Goal: Task Accomplishment & Management: Manage account settings

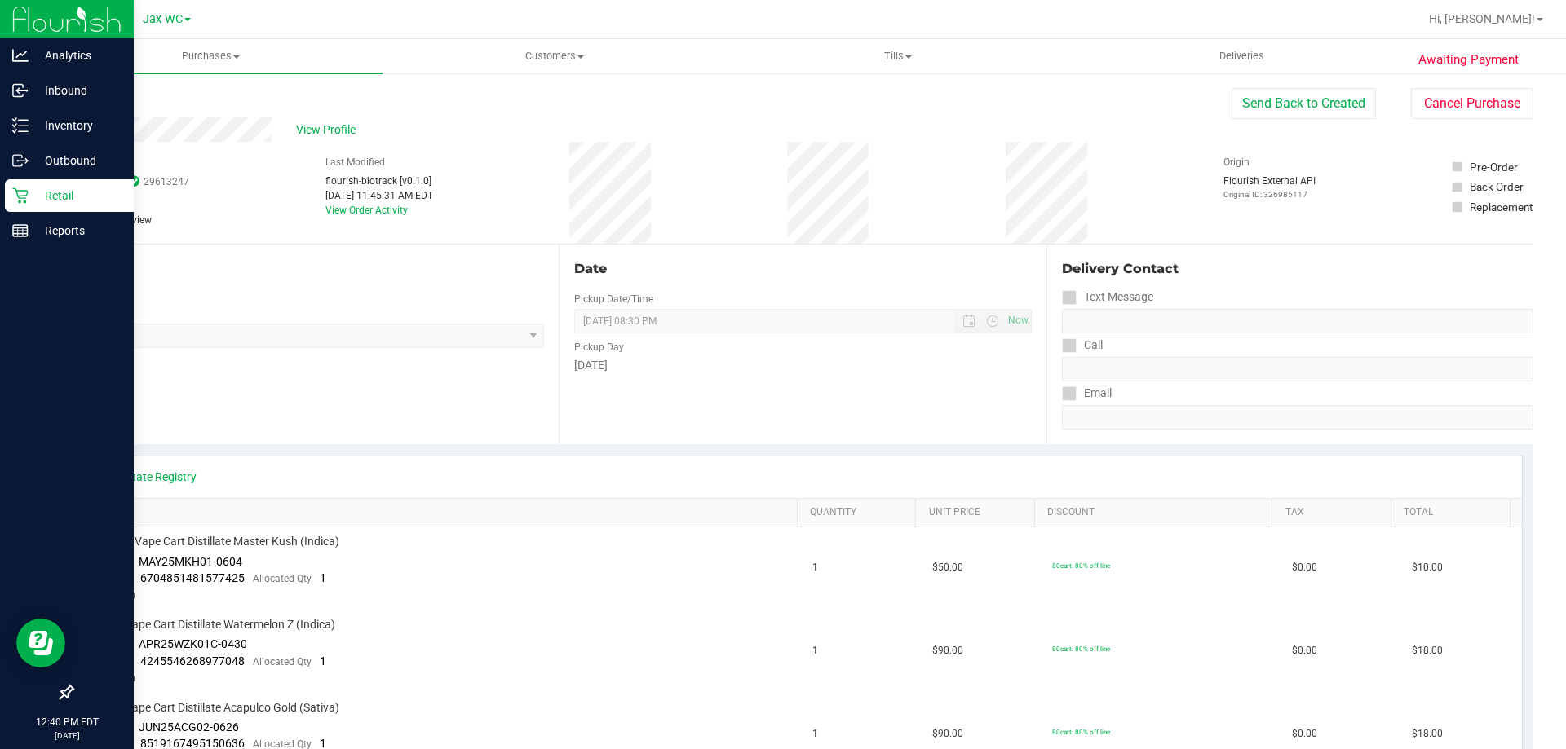
click at [38, 197] on p "Retail" at bounding box center [78, 196] width 98 height 20
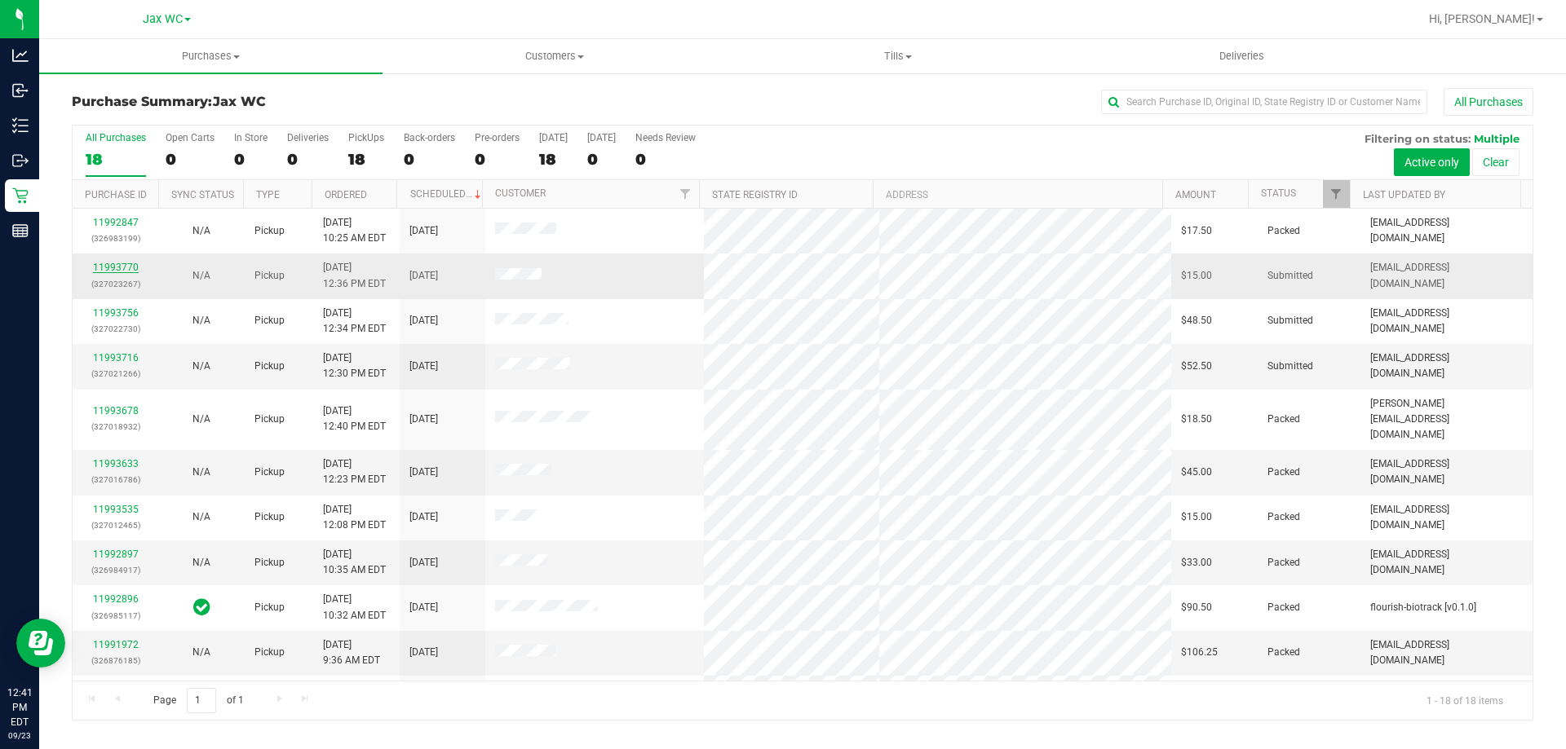
click at [95, 266] on link "11993770" at bounding box center [116, 267] width 46 height 11
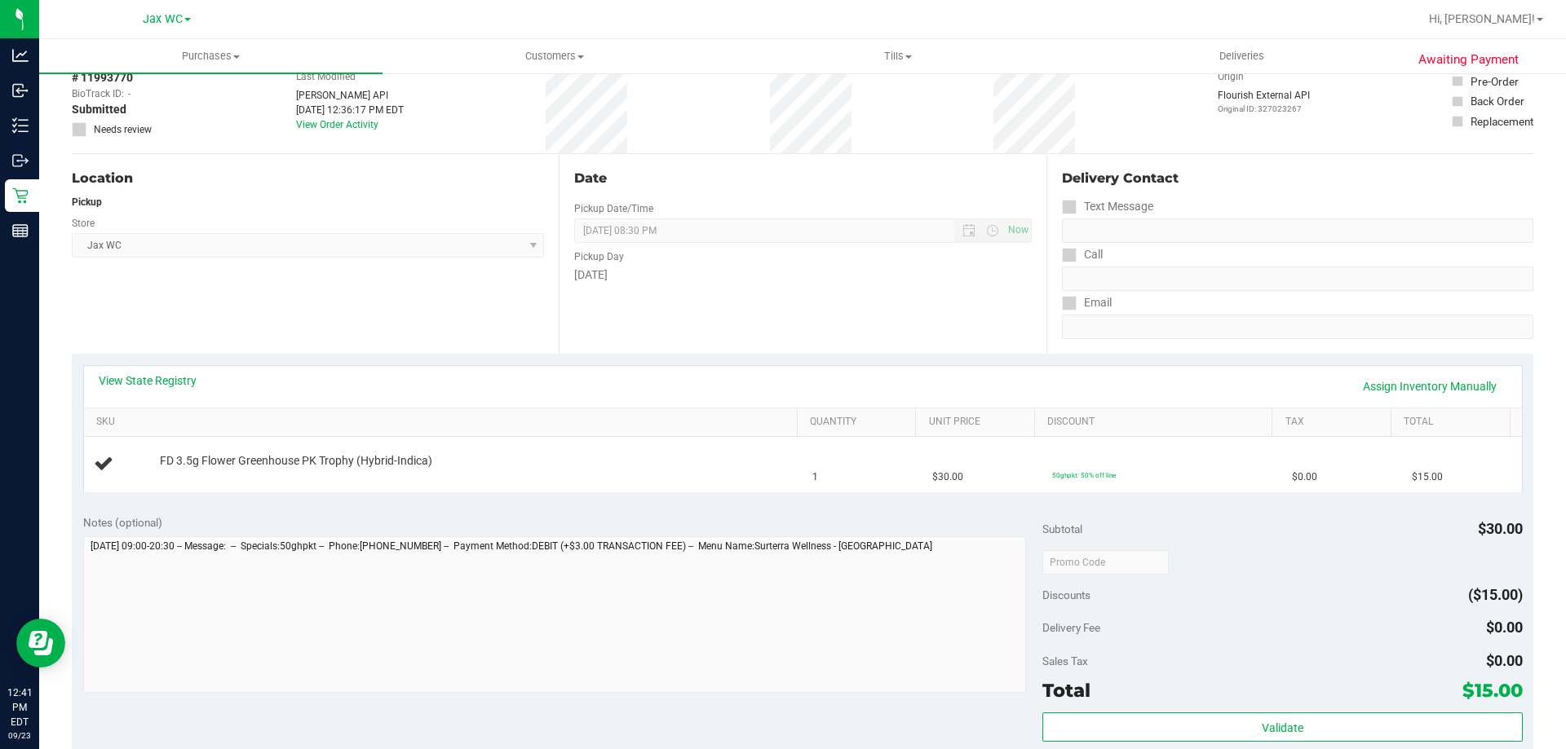
scroll to position [245, 0]
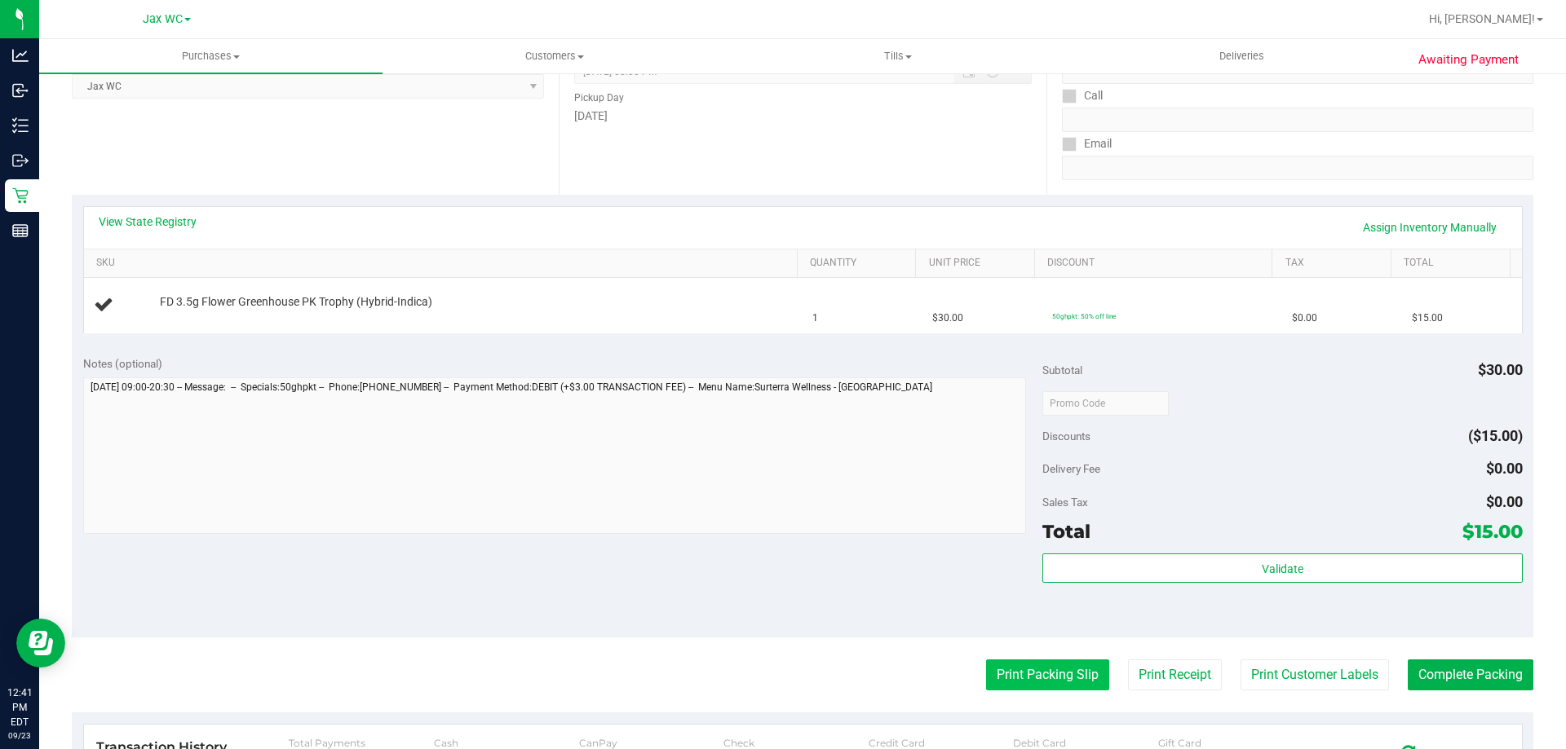
click at [1047, 675] on button "Print Packing Slip" at bounding box center [1047, 675] width 123 height 31
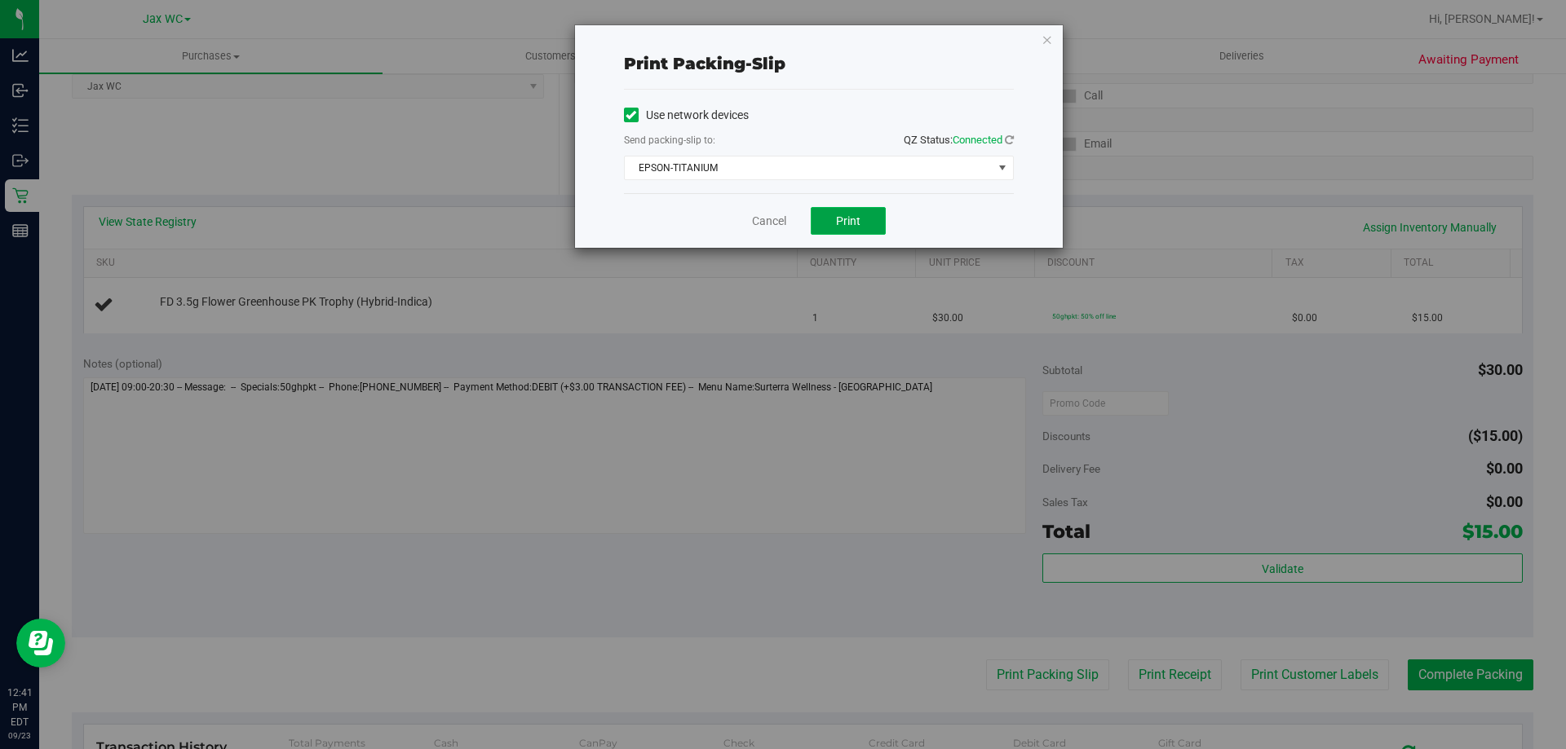
click at [837, 210] on button "Print" at bounding box center [848, 221] width 75 height 28
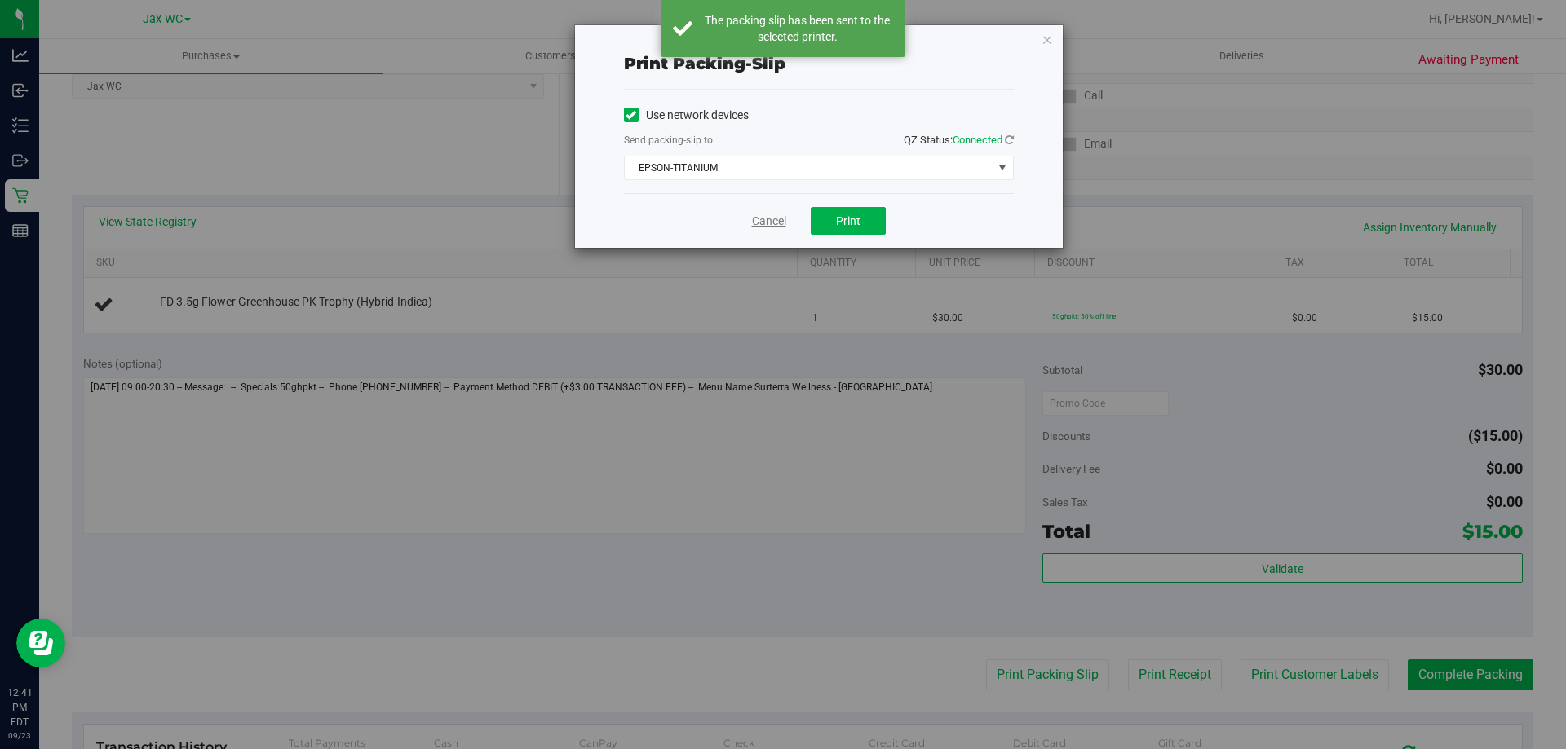
click at [760, 223] on link "Cancel" at bounding box center [769, 221] width 34 height 17
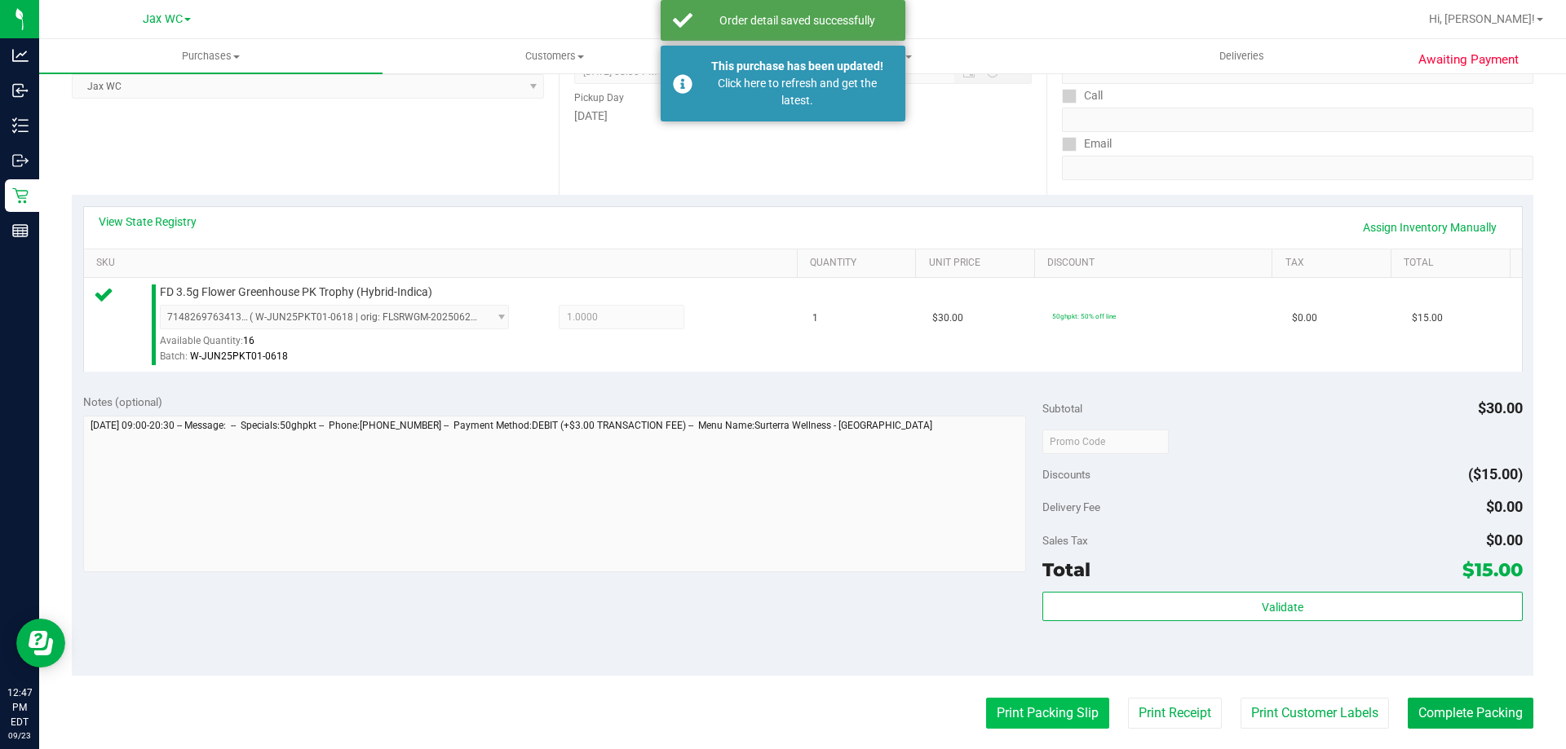
click at [1019, 704] on button "Print Packing Slip" at bounding box center [1047, 713] width 123 height 31
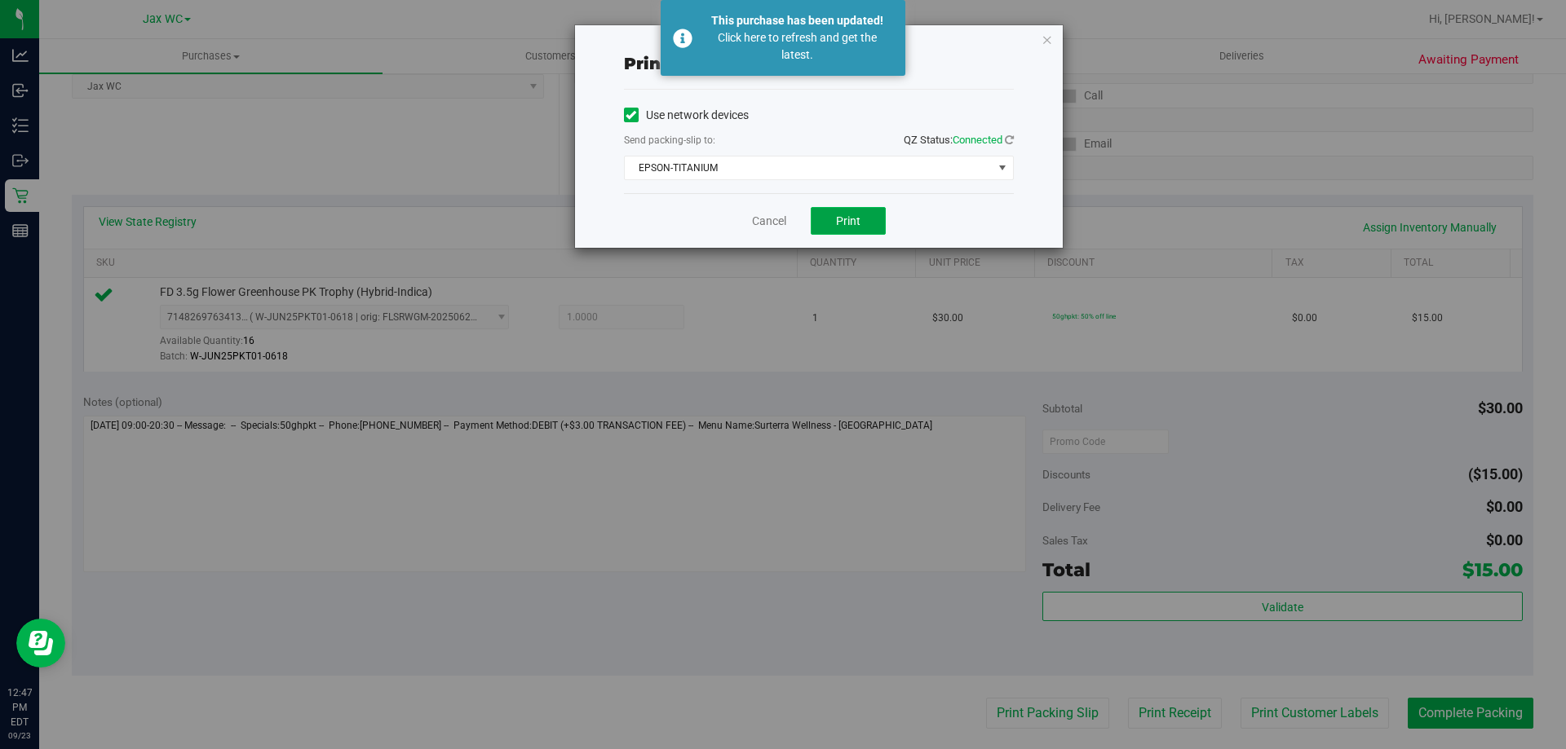
click at [838, 220] on span "Print" at bounding box center [848, 220] width 24 height 13
click at [774, 214] on link "Cancel" at bounding box center [769, 221] width 34 height 17
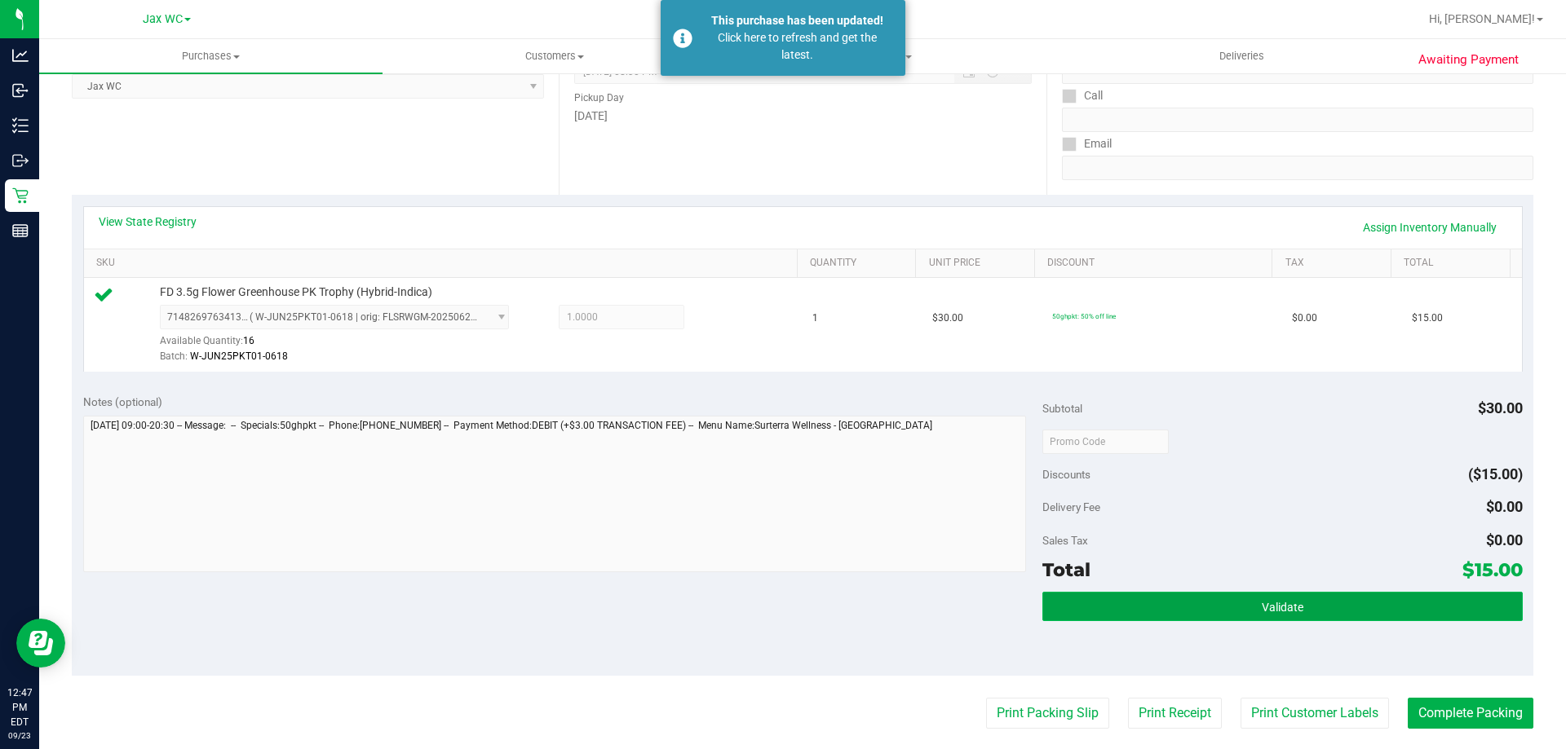
click at [1480, 612] on button "Validate" at bounding box center [1281, 606] width 479 height 29
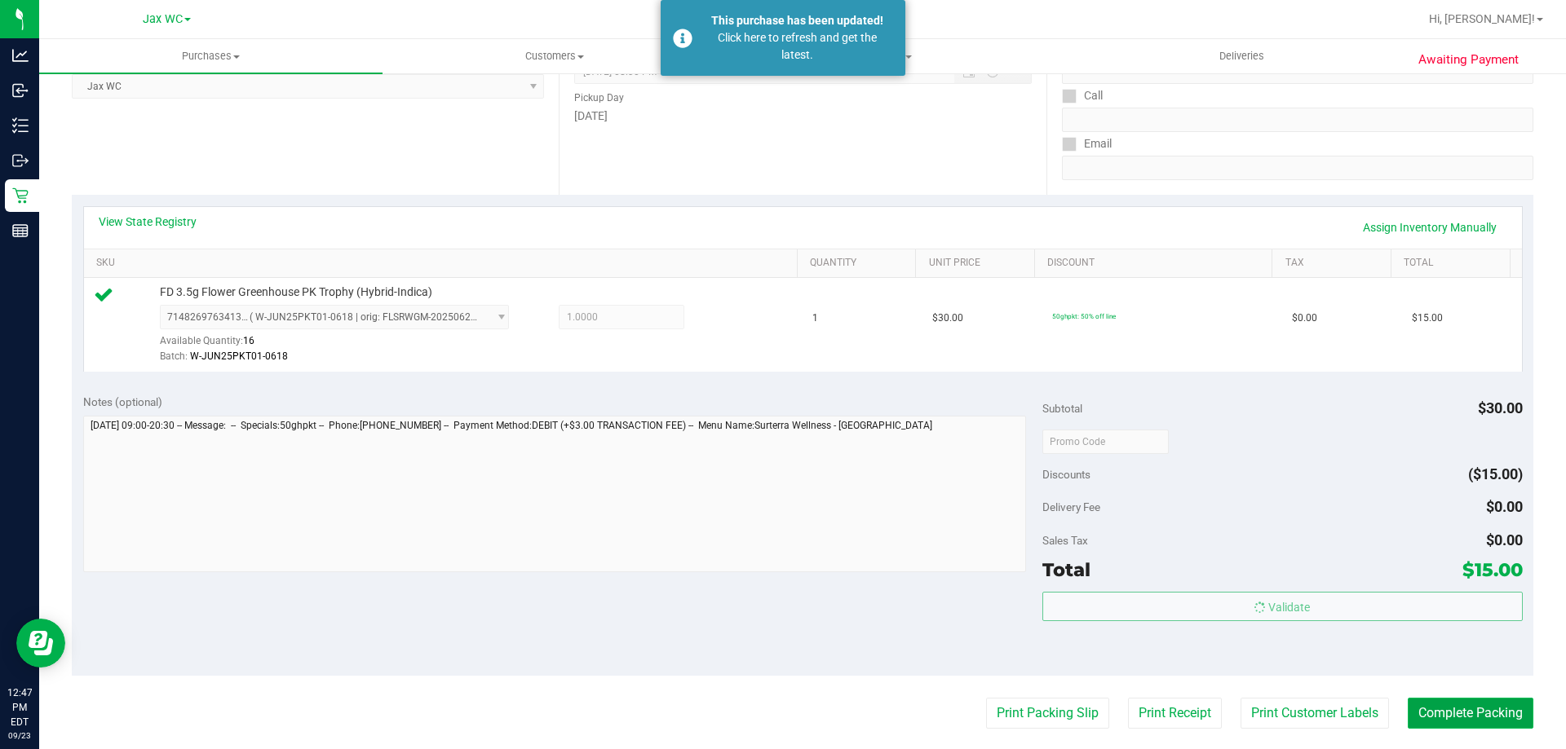
click at [1470, 707] on button "Complete Packing" at bounding box center [1470, 713] width 126 height 31
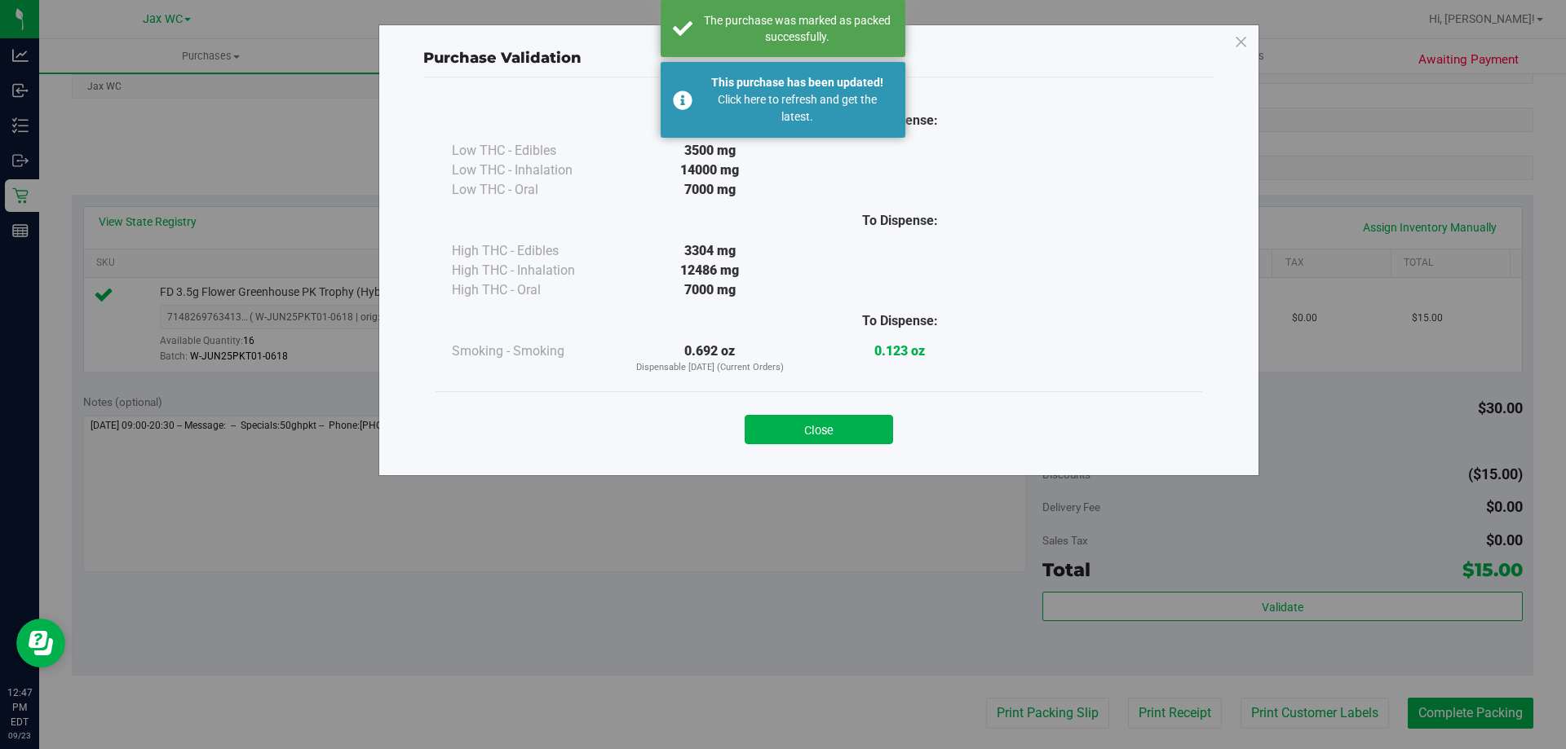
drag, startPoint x: 828, startPoint y: 426, endPoint x: 837, endPoint y: 422, distance: 9.1
click at [831, 425] on button "Close" at bounding box center [818, 429] width 148 height 29
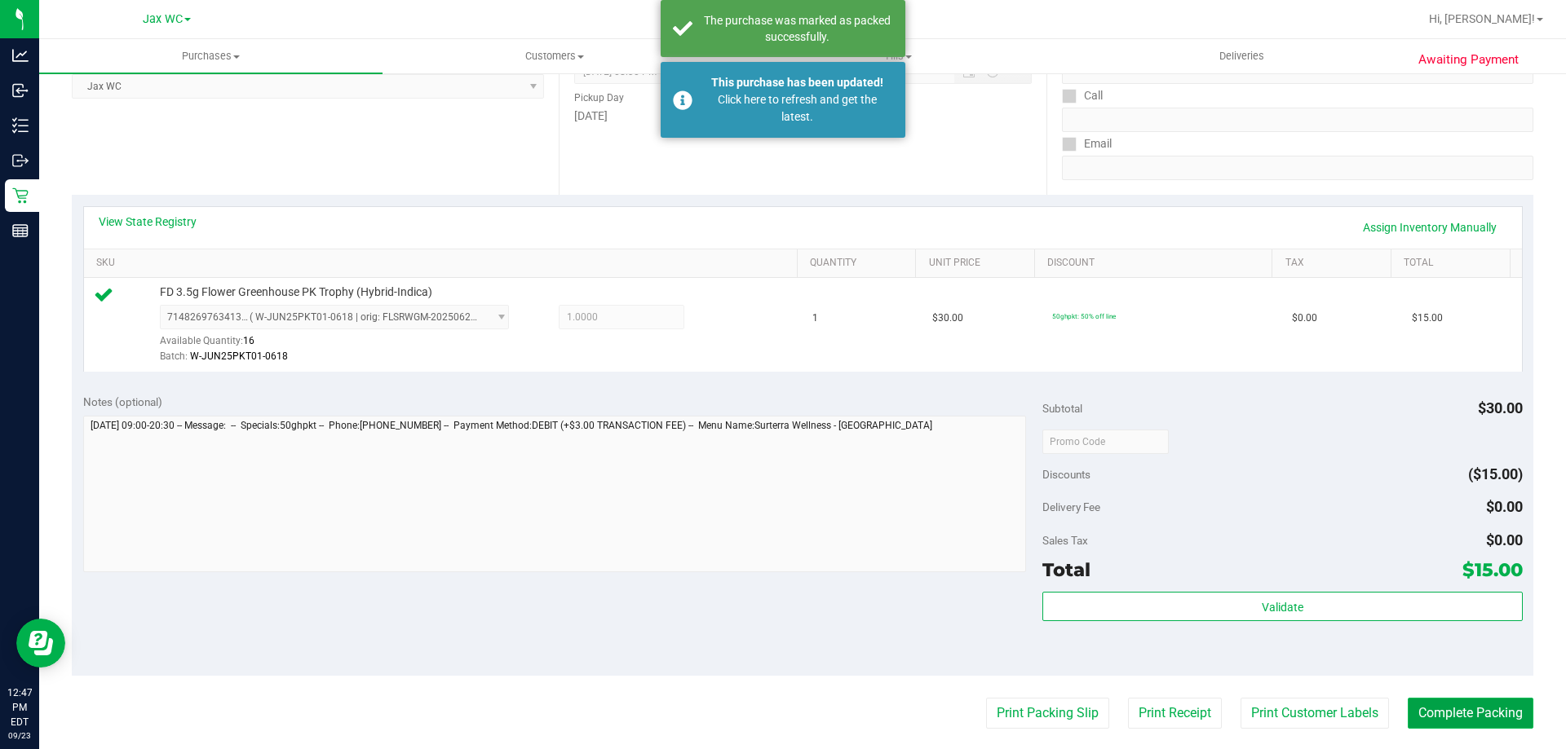
click at [1453, 722] on button "Complete Packing" at bounding box center [1470, 713] width 126 height 31
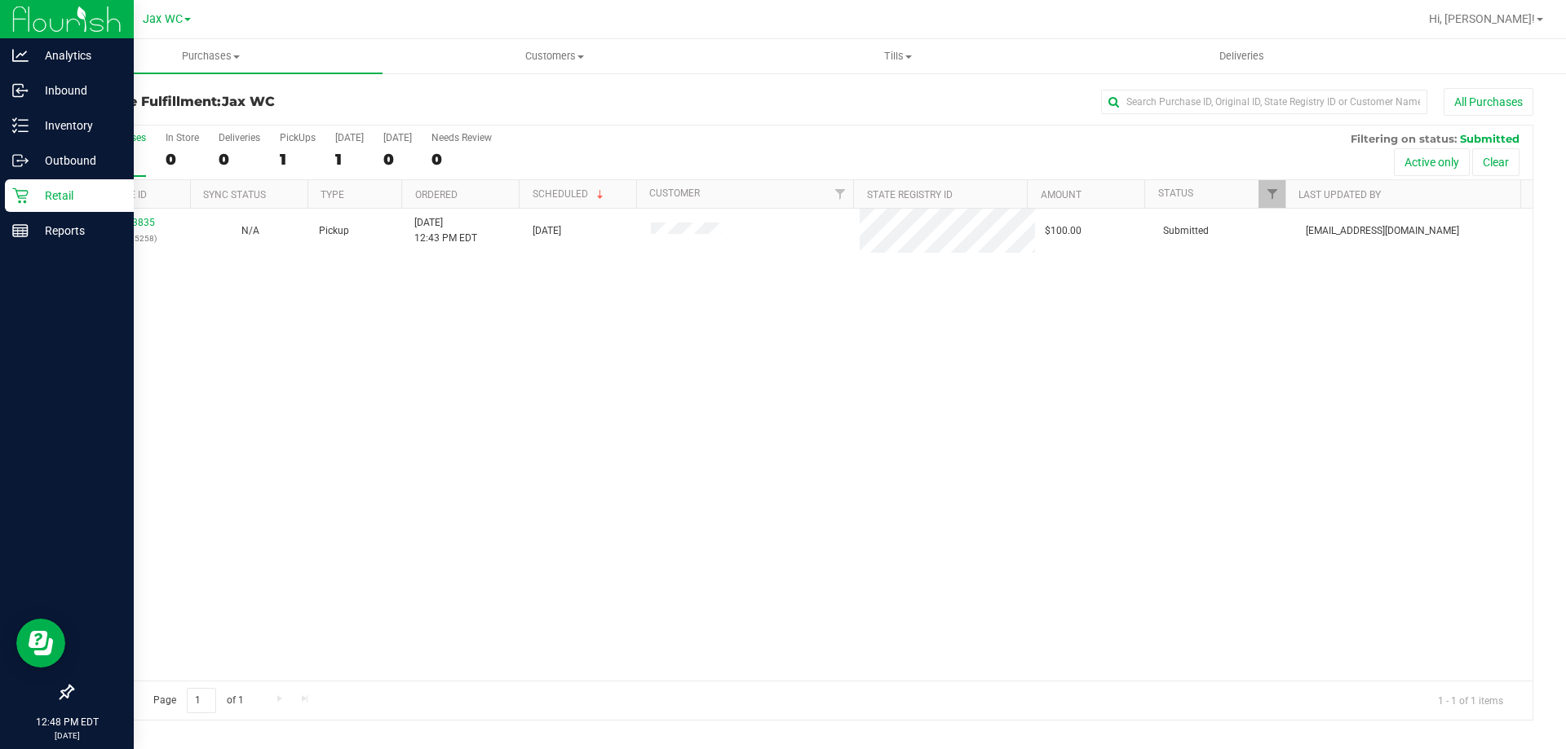
click at [32, 194] on p "Retail" at bounding box center [78, 196] width 98 height 20
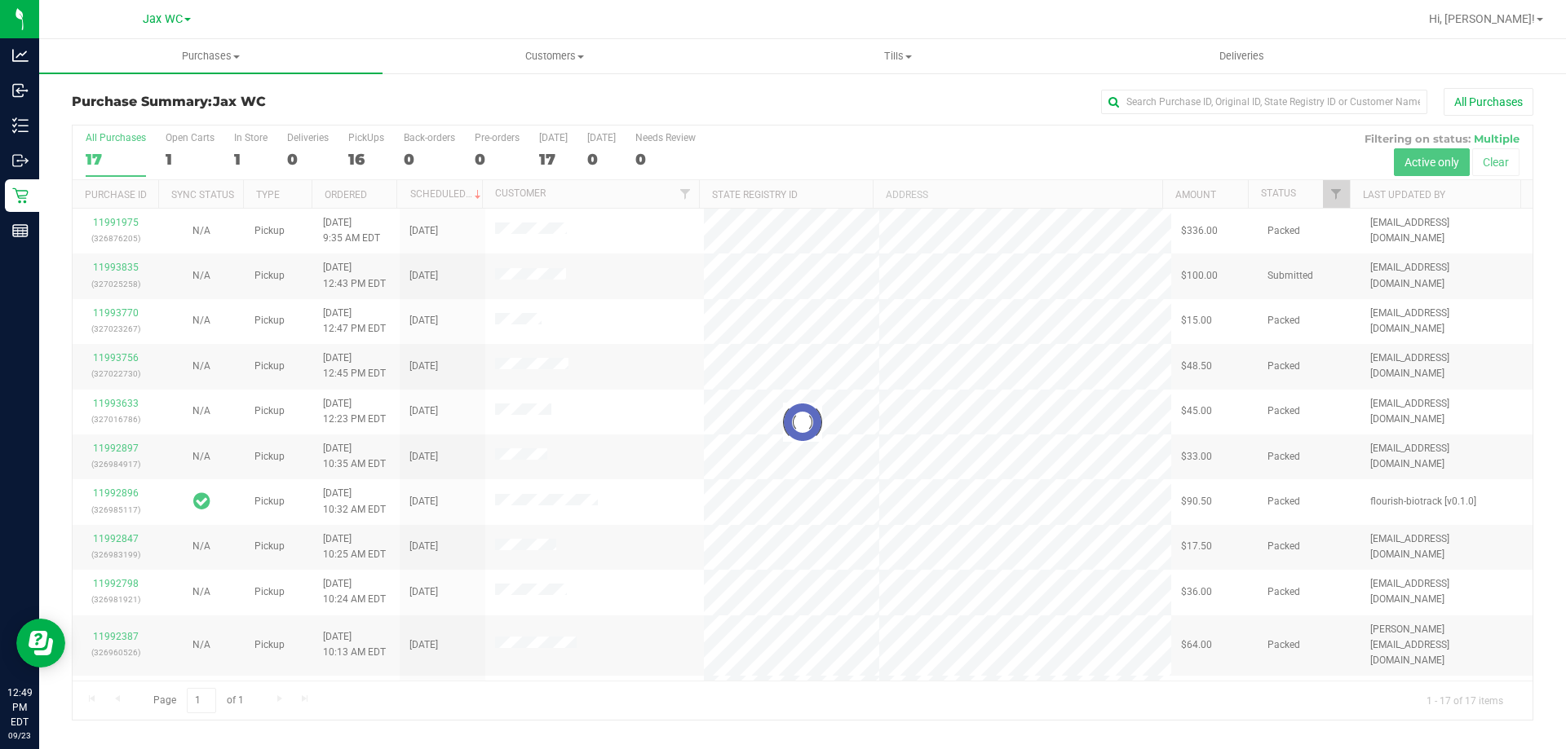
click at [515, 317] on div at bounding box center [803, 423] width 1460 height 594
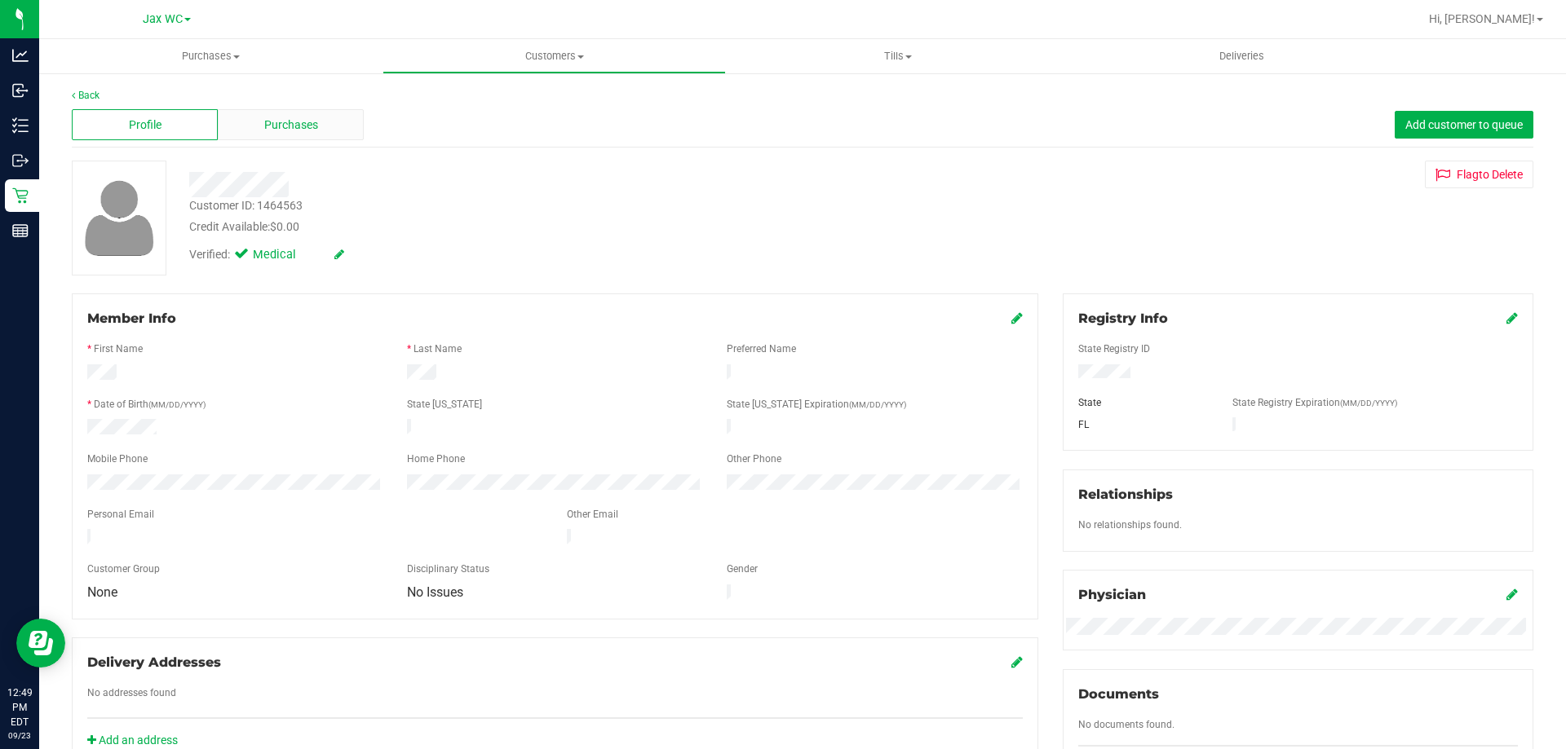
click at [321, 117] on div "Purchases" at bounding box center [291, 124] width 146 height 31
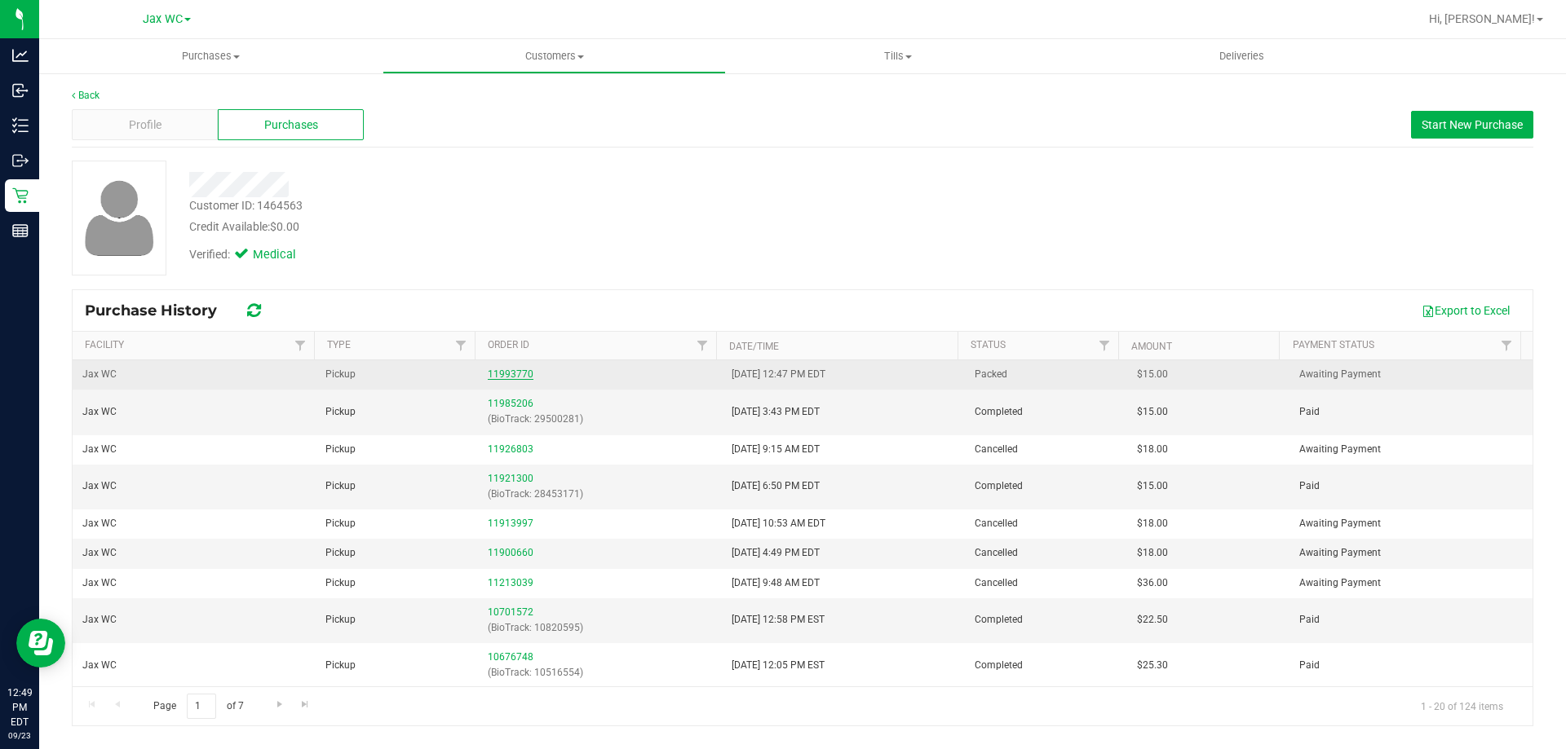
click at [497, 377] on link "11993770" at bounding box center [511, 374] width 46 height 11
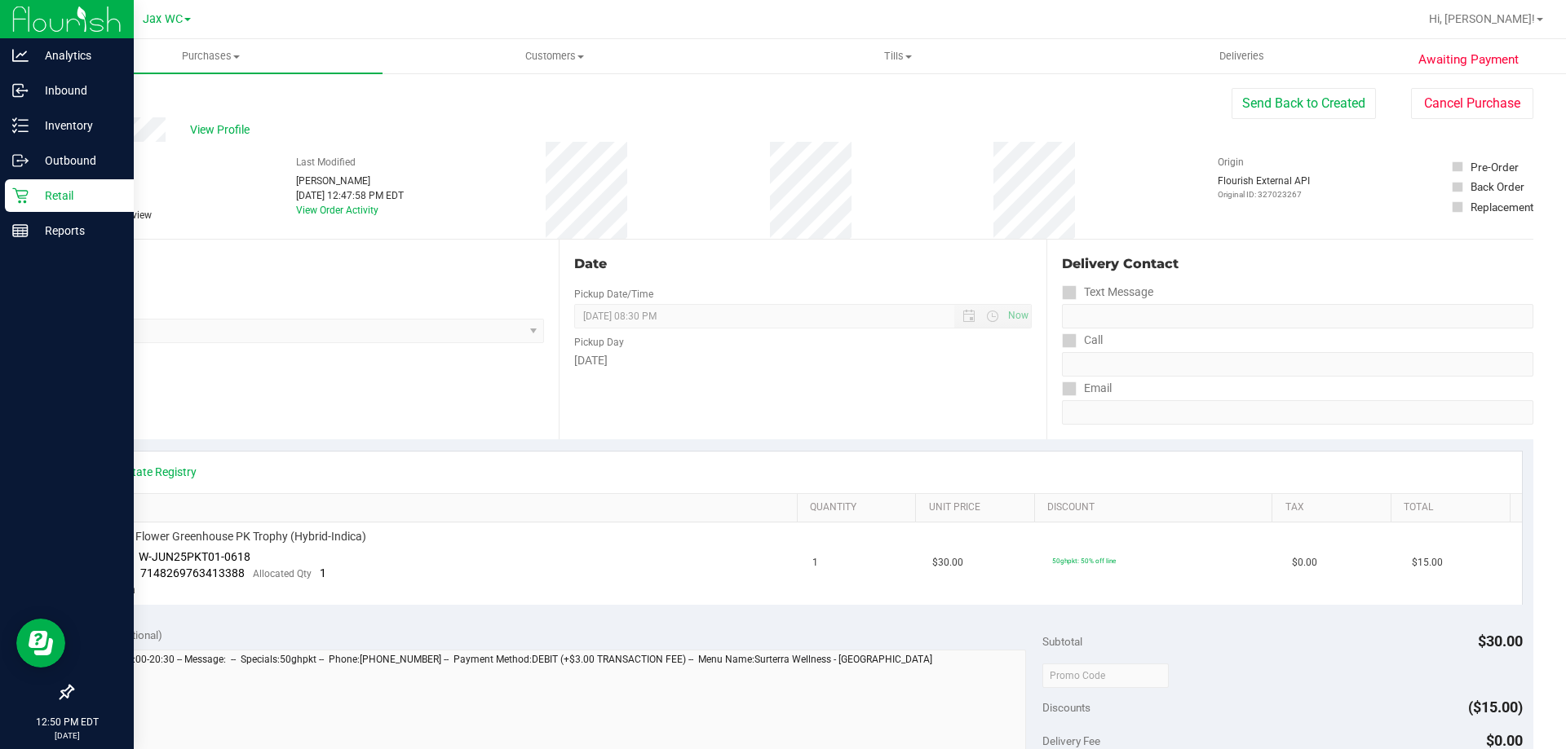
click at [38, 191] on p "Retail" at bounding box center [78, 196] width 98 height 20
